Goal: Find specific page/section: Find specific page/section

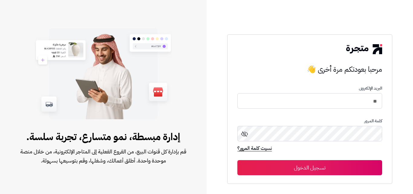
type input "*"
type input "******"
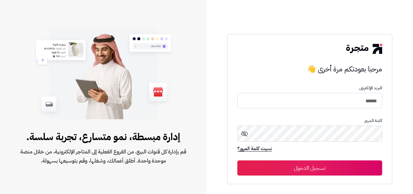
click at [318, 168] on button "تسجيل الدخول" at bounding box center [309, 167] width 144 height 15
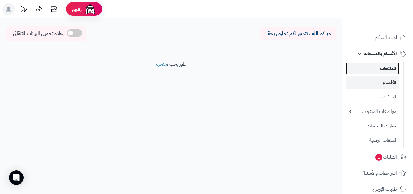
click at [365, 68] on link "المنتجات" at bounding box center [372, 68] width 53 height 12
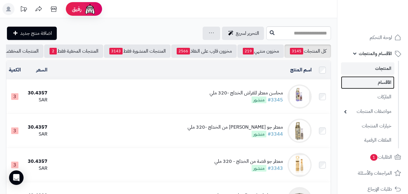
click at [361, 82] on link "الأقسام" at bounding box center [367, 82] width 53 height 12
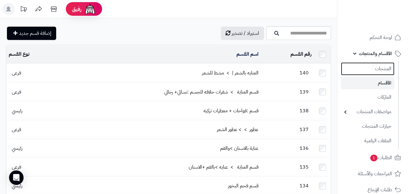
drag, startPoint x: 363, startPoint y: 69, endPoint x: 363, endPoint y: 79, distance: 10.0
click at [363, 69] on link "المنتجات" at bounding box center [367, 68] width 53 height 13
